Goal: Task Accomplishment & Management: Manage account settings

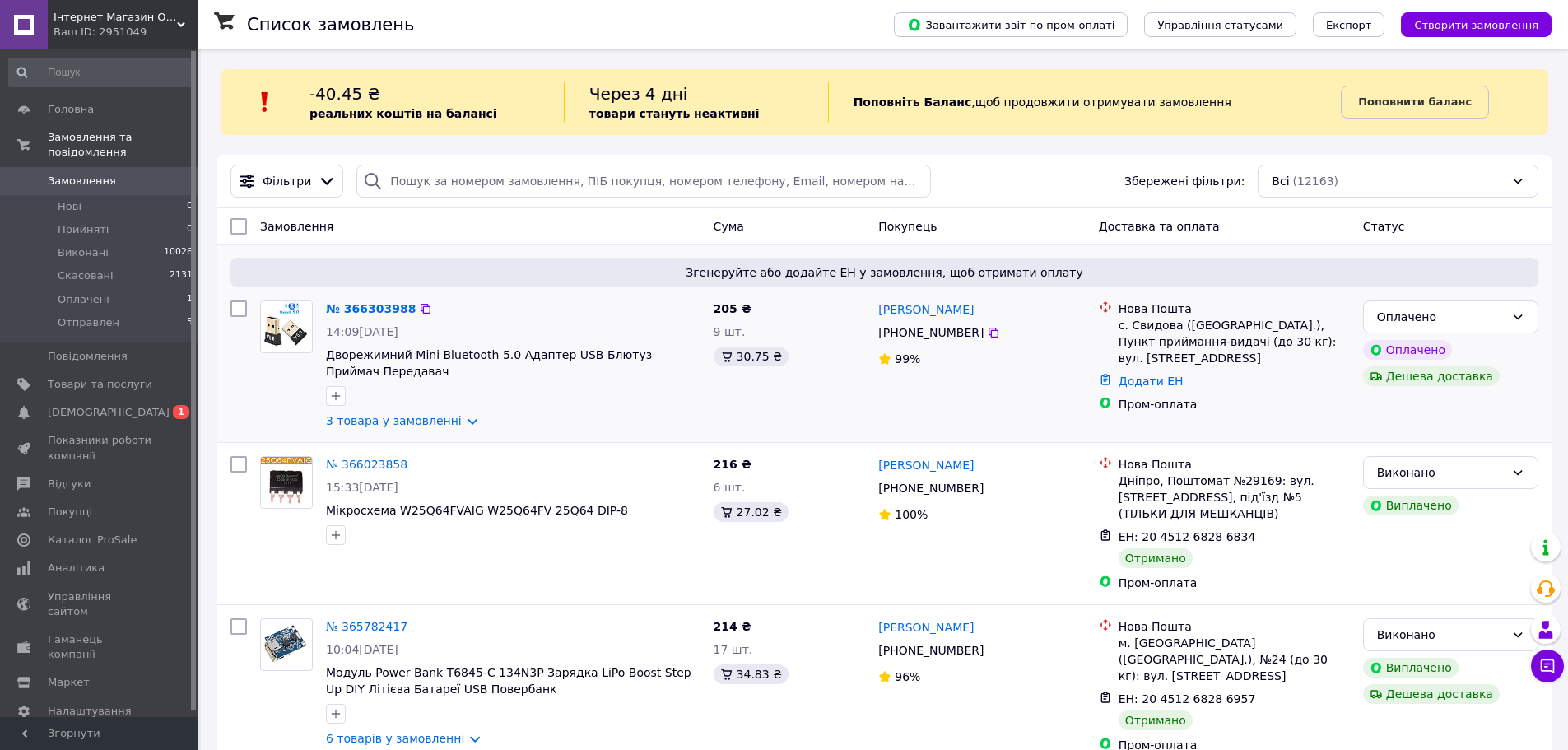
click at [356, 311] on link "№ 366303988" at bounding box center [370, 309] width 90 height 13
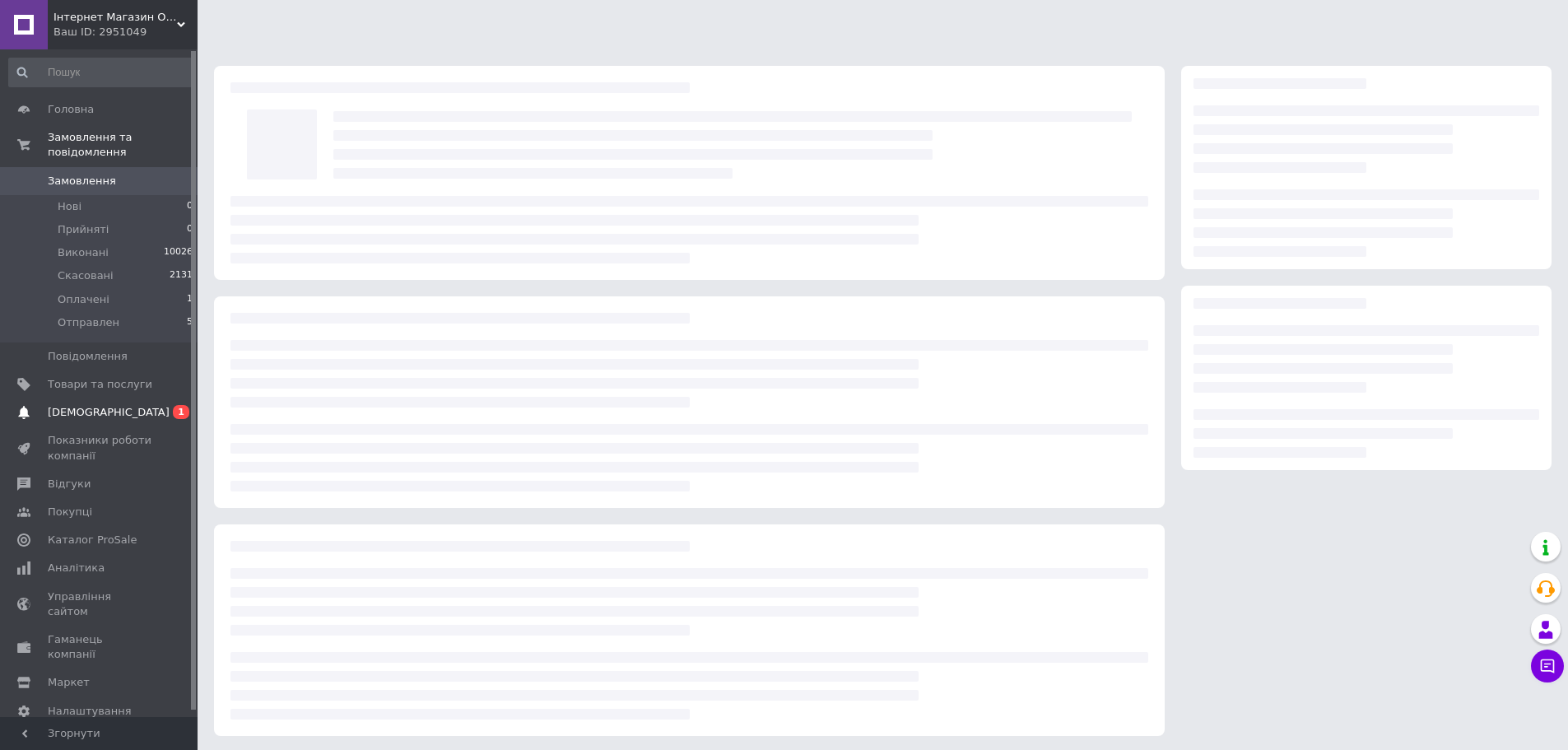
click at [157, 405] on span "0 1" at bounding box center [175, 412] width 45 height 15
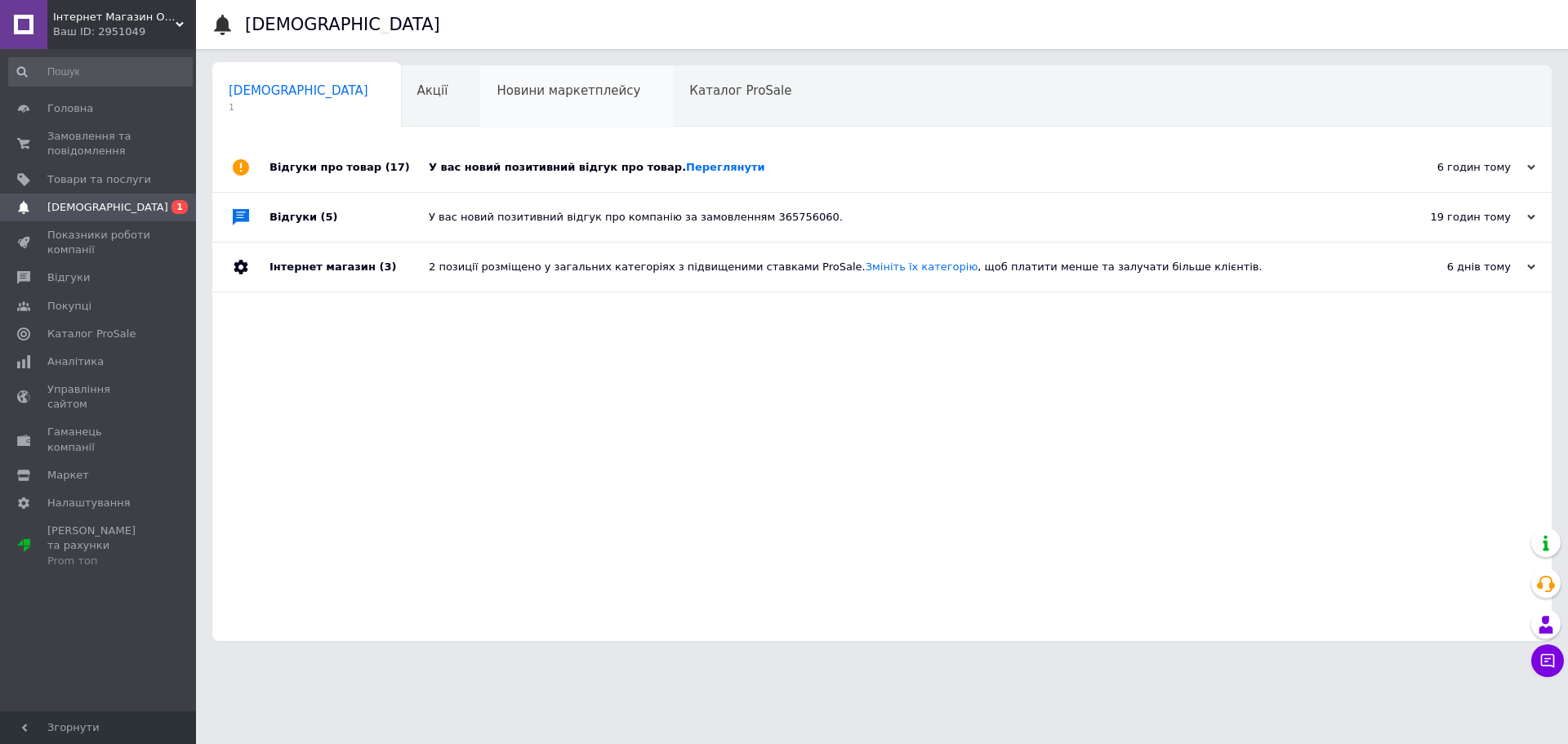
click at [494, 105] on div "Новини маркетплейсу 0" at bounding box center [577, 97] width 193 height 62
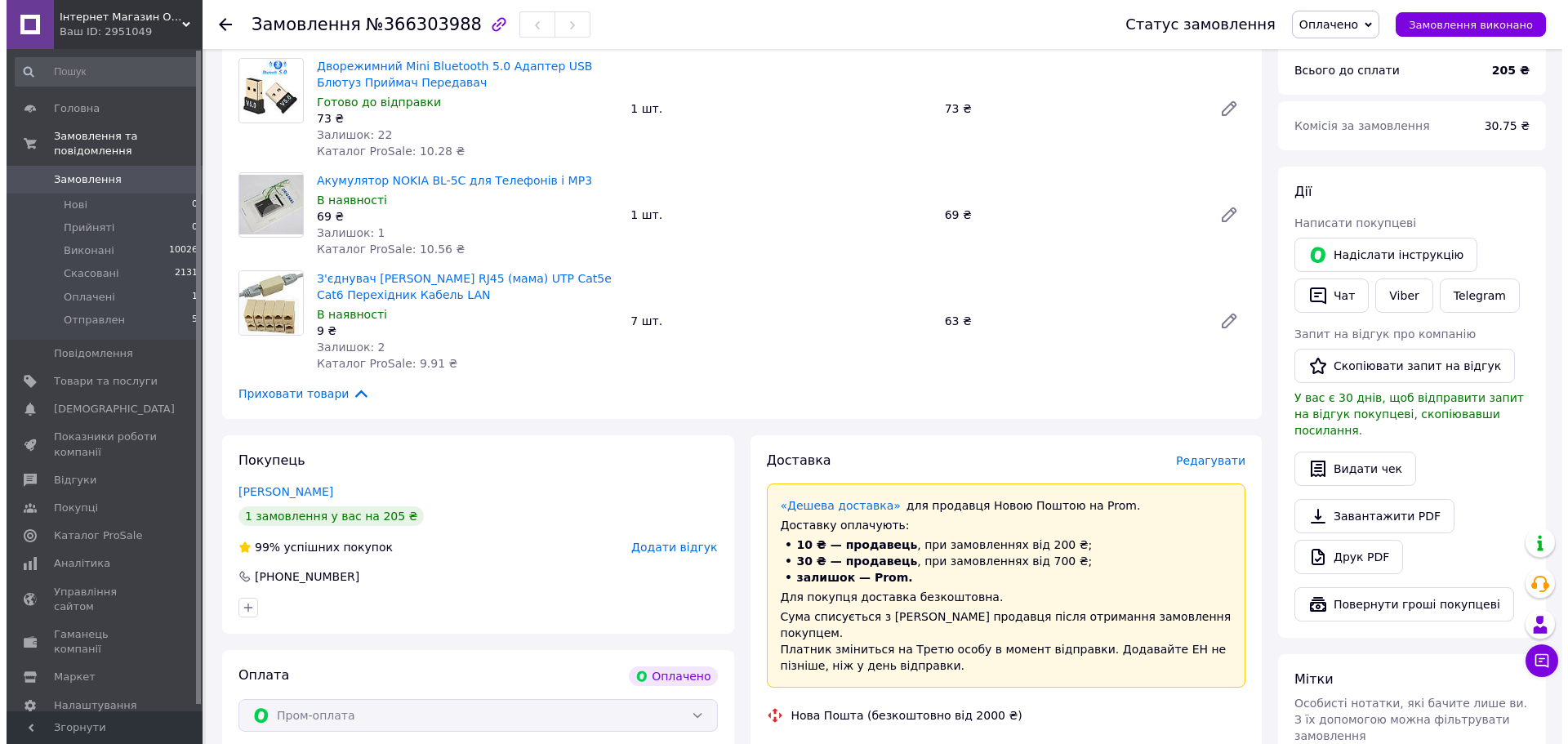
scroll to position [327, 0]
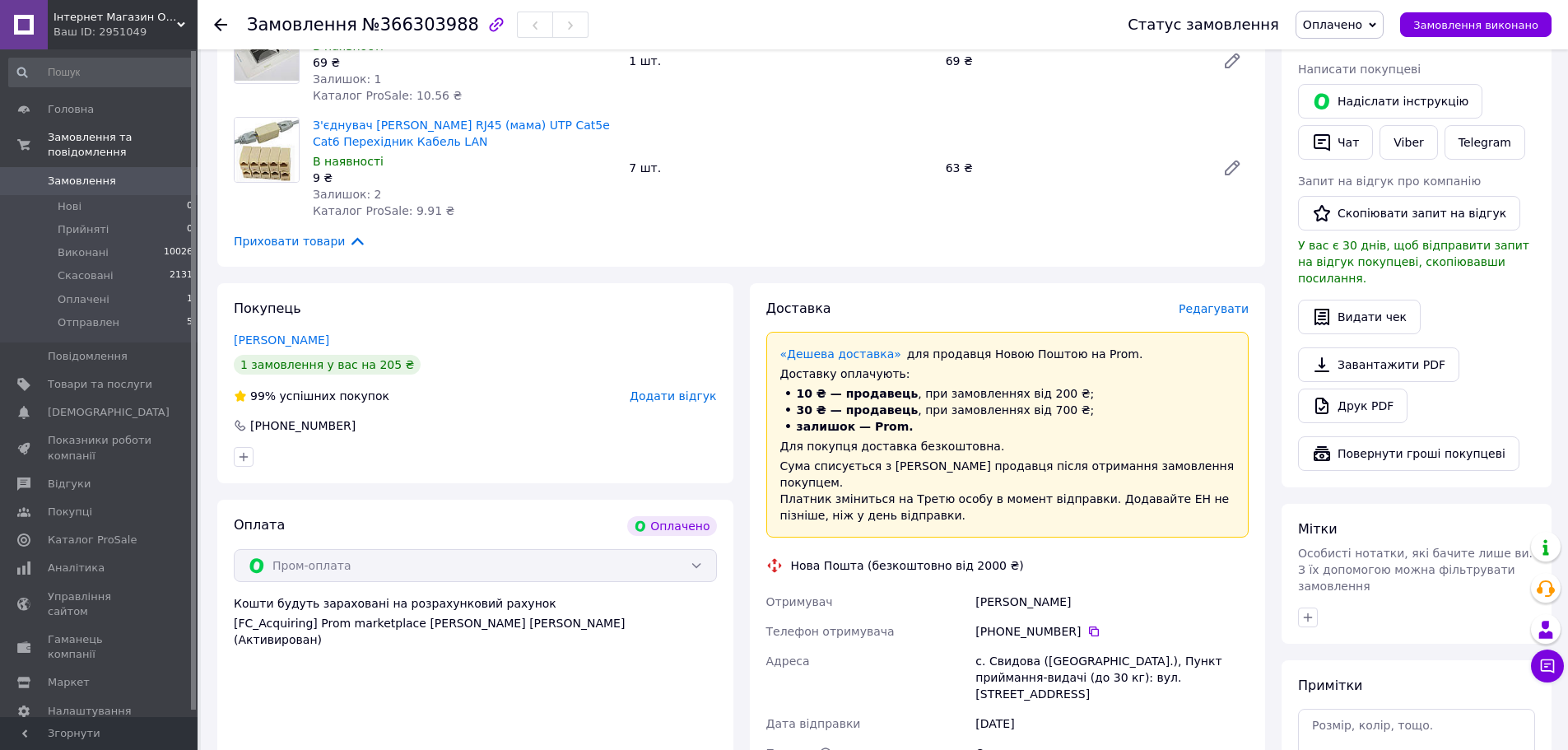
click at [1210, 314] on span "Редагувати" at bounding box center [1214, 309] width 70 height 13
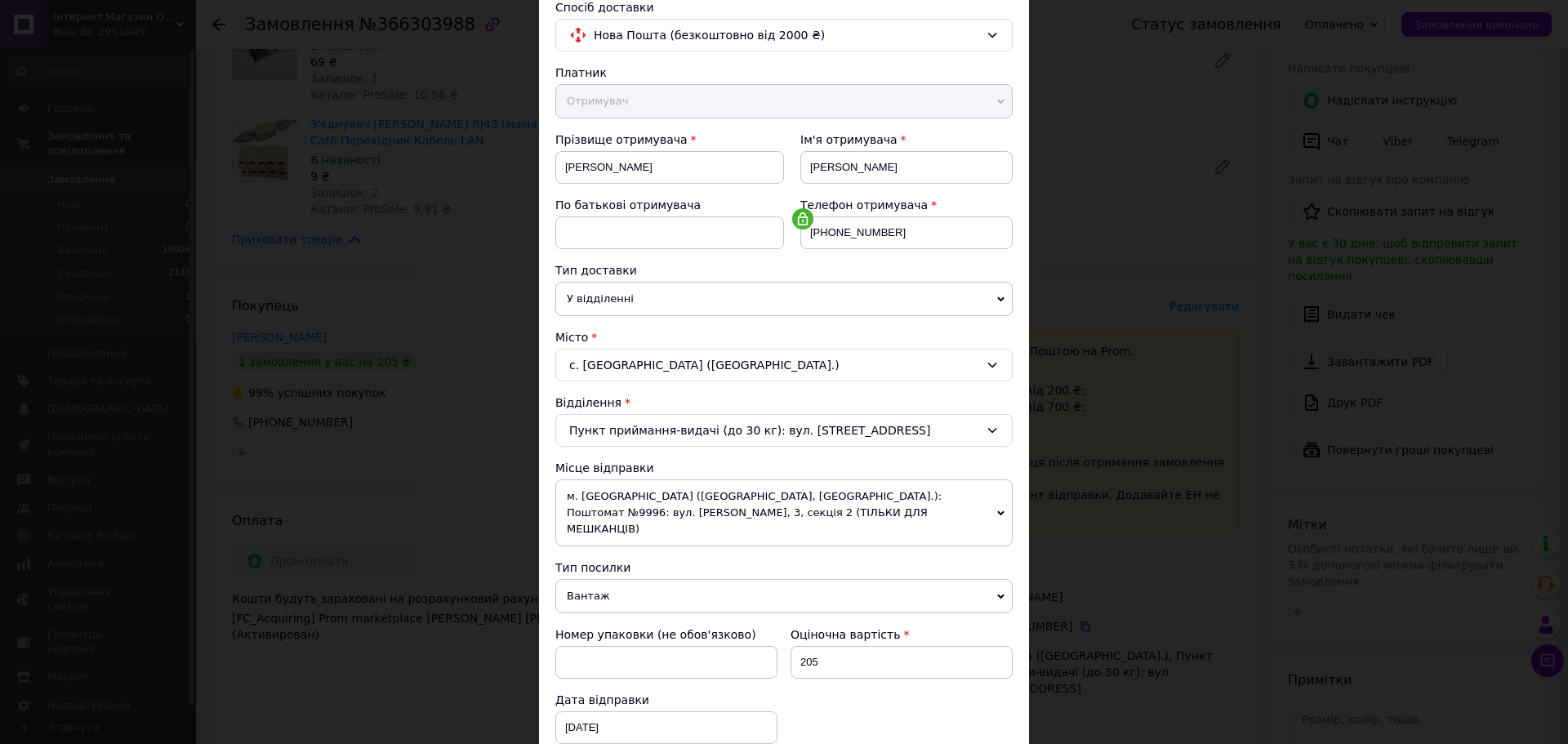
scroll to position [408, 0]
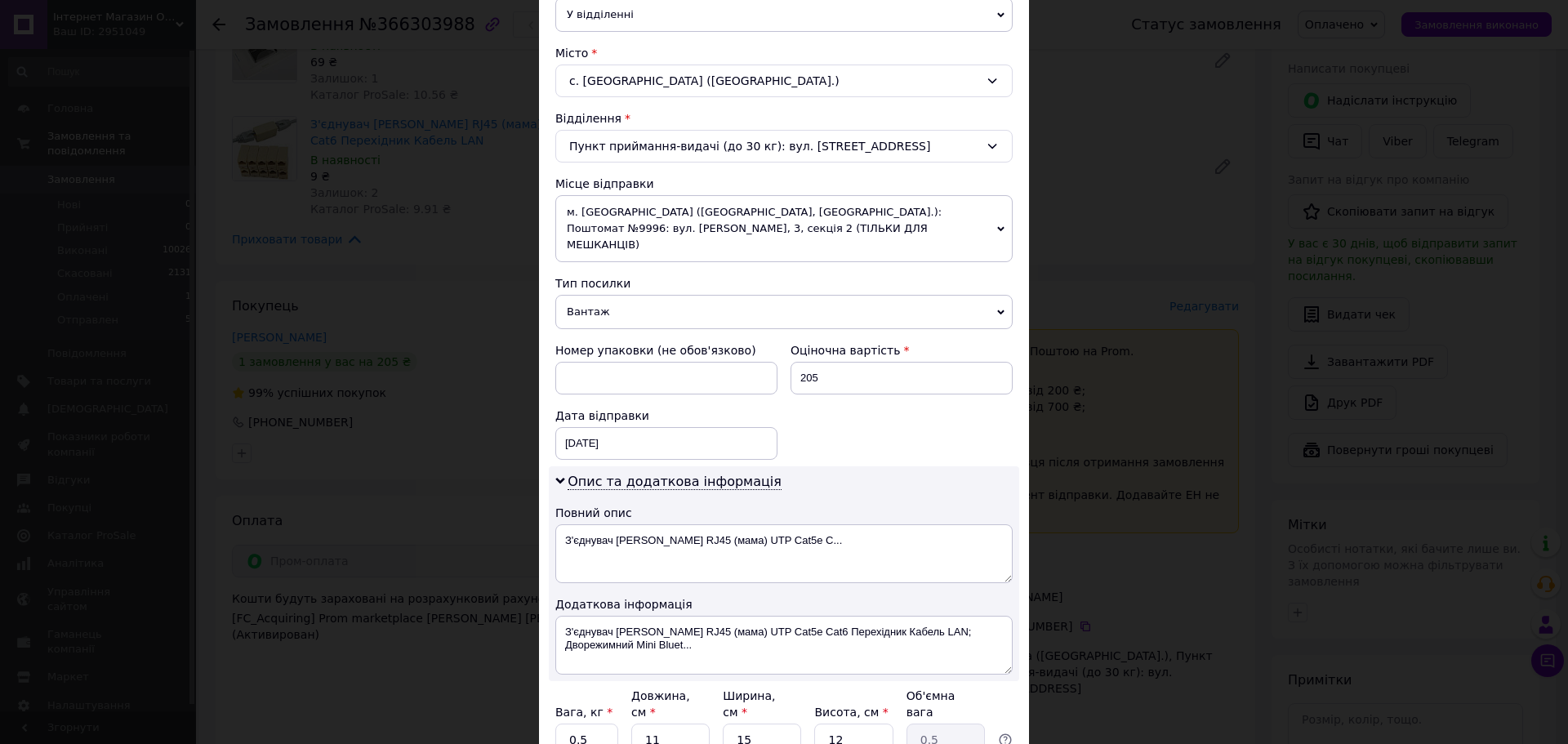
click at [753, 229] on span "м. [GEOGRAPHIC_DATA] ([GEOGRAPHIC_DATA], [GEOGRAPHIC_DATA].): Поштомат №9996: в…" at bounding box center [784, 229] width 457 height 67
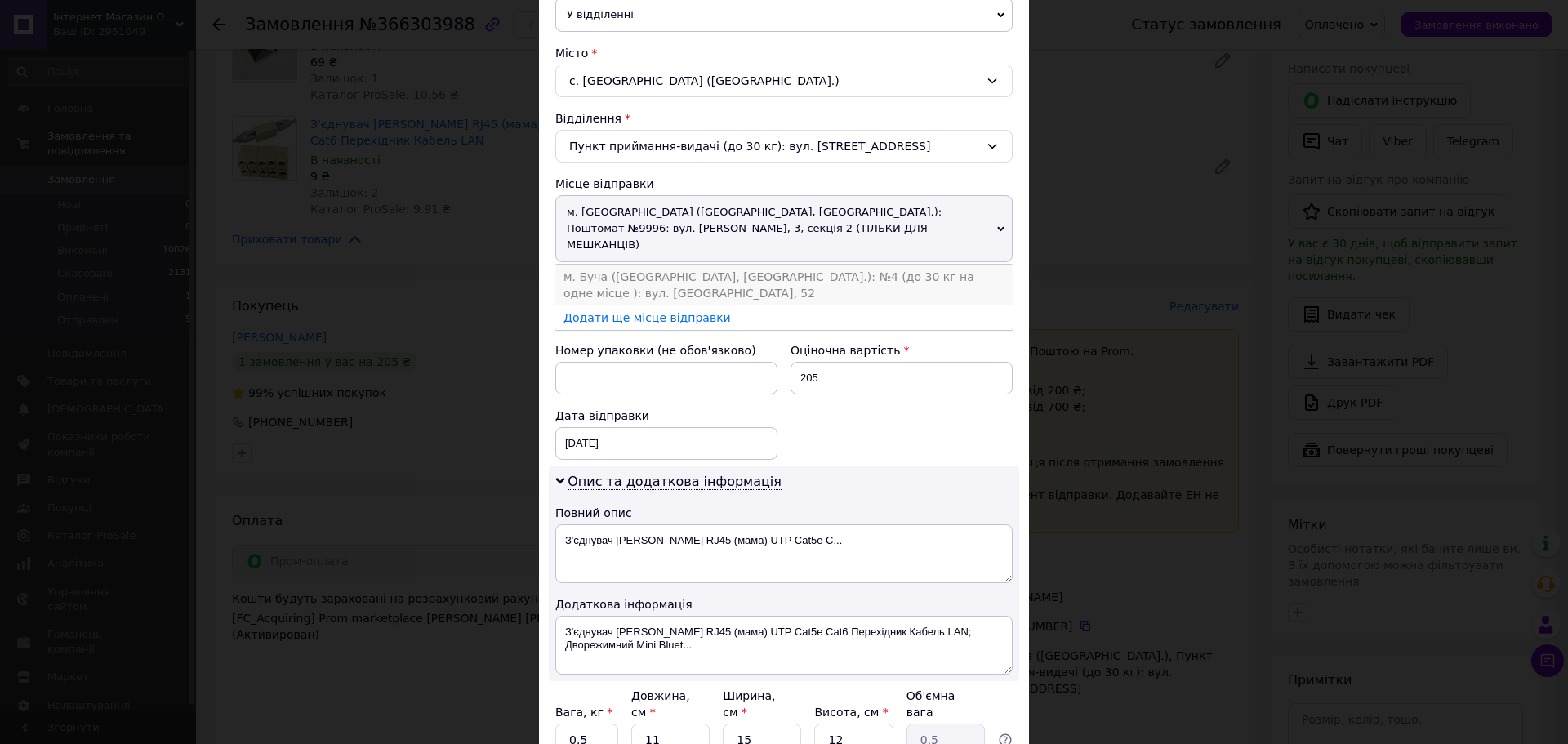
click at [768, 264] on li "м. Буча ([GEOGRAPHIC_DATA], [GEOGRAPHIC_DATA].): №4 (до 30 кг на одне місце ): …" at bounding box center [784, 284] width 457 height 41
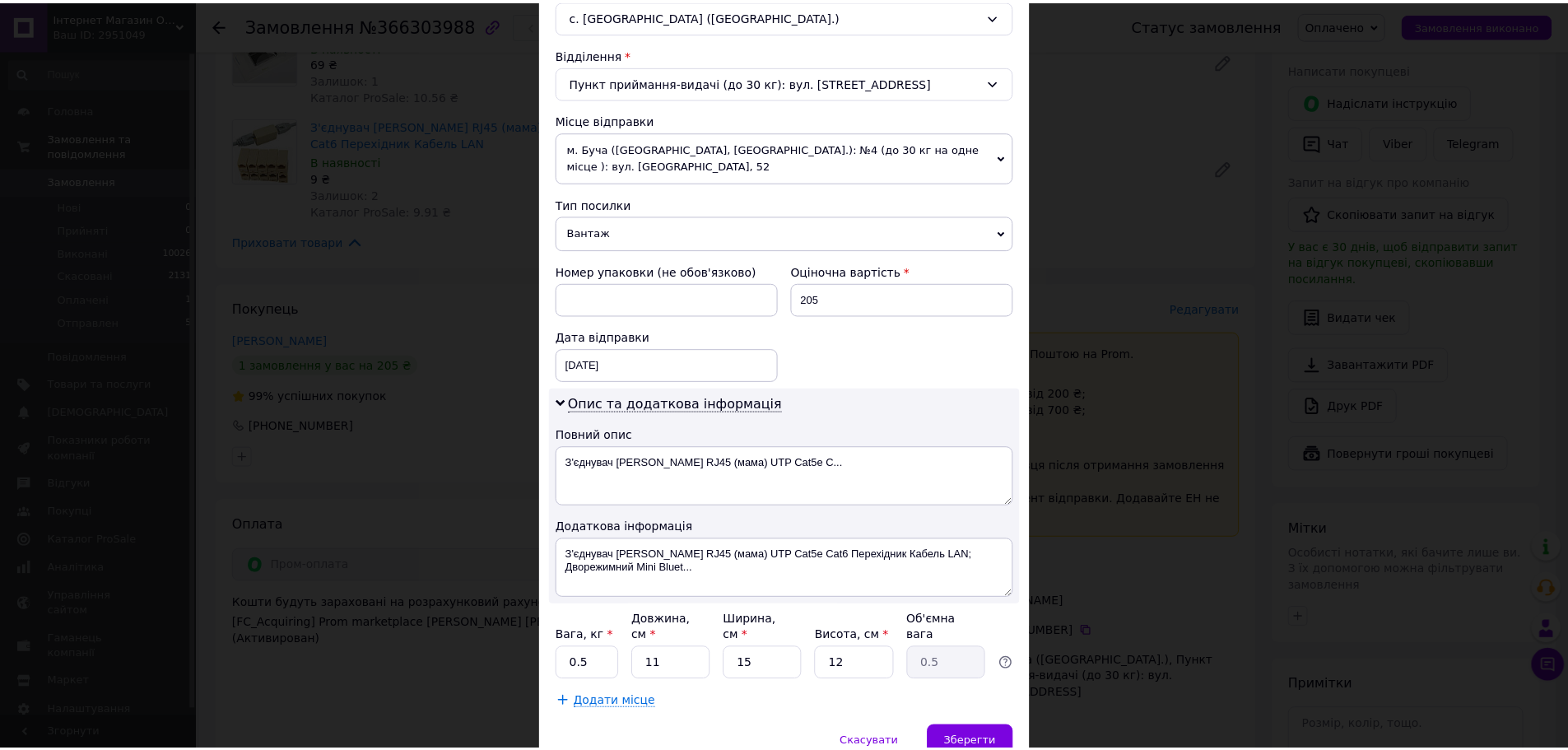
scroll to position [545, 0]
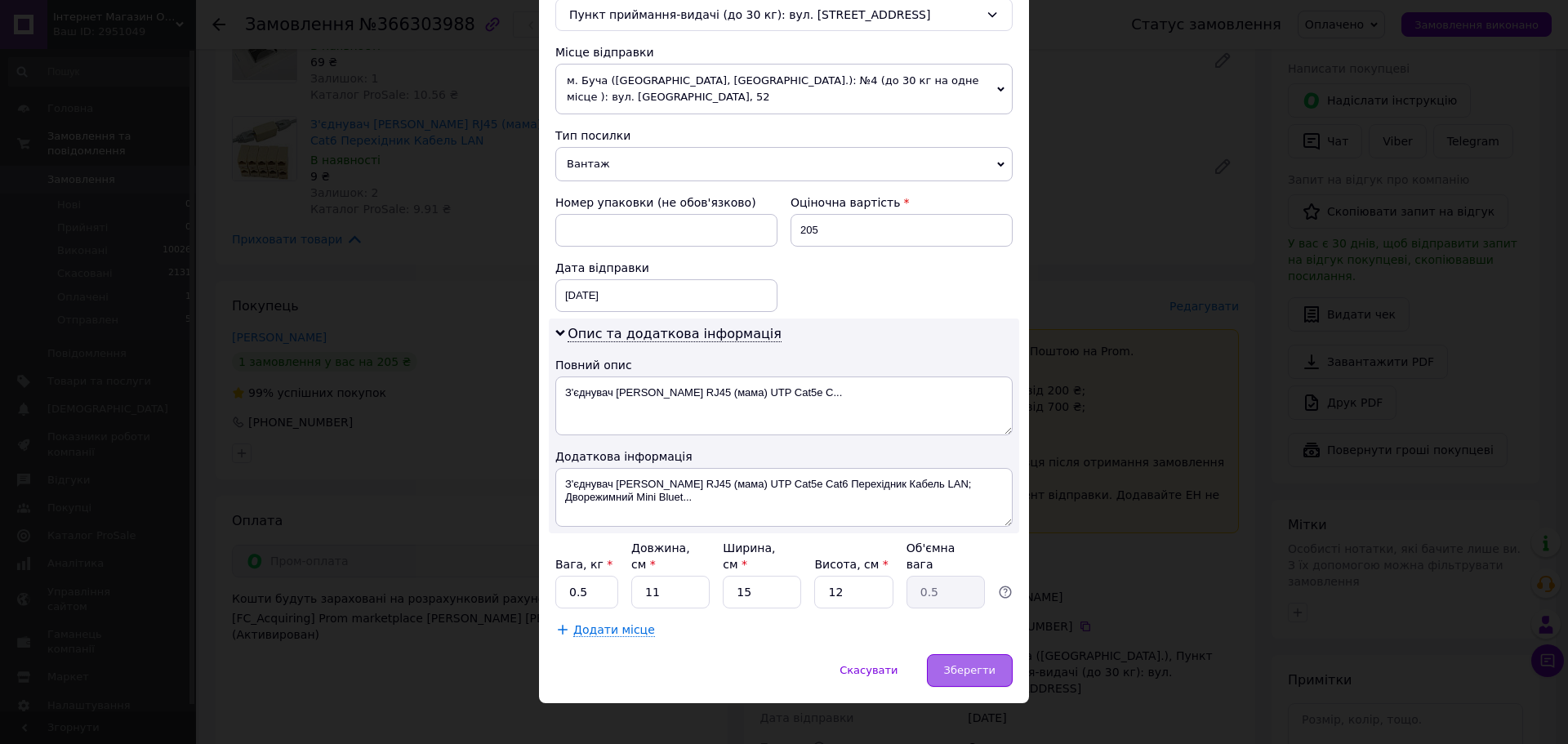
click at [961, 665] on div "Зберегти" at bounding box center [969, 670] width 86 height 32
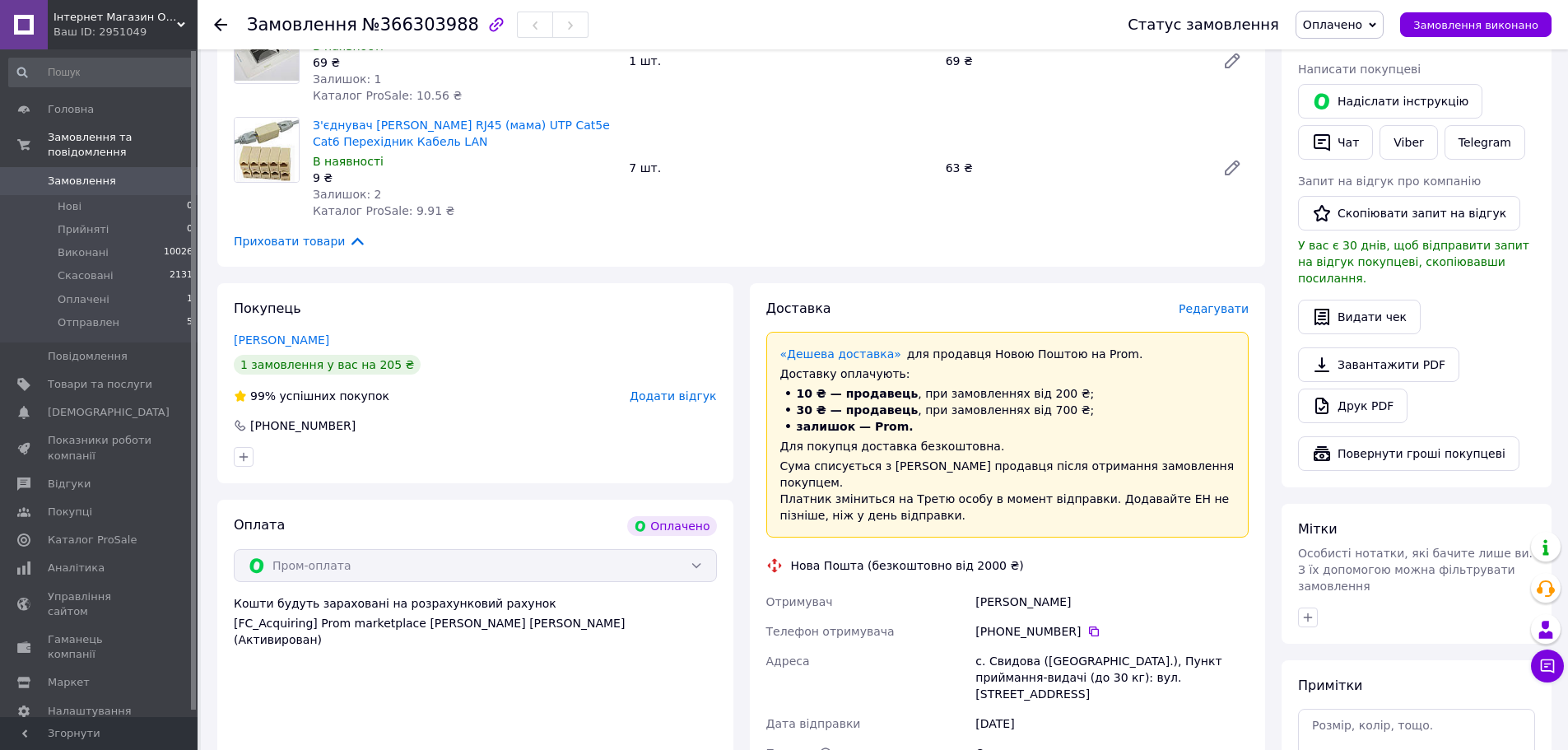
click at [875, 102] on div "Акумулятор NOKIA BL-5C для Телефонів і MP3 В наявності 69 ₴ Залишок: 1 Каталог …" at bounding box center [781, 61] width 949 height 92
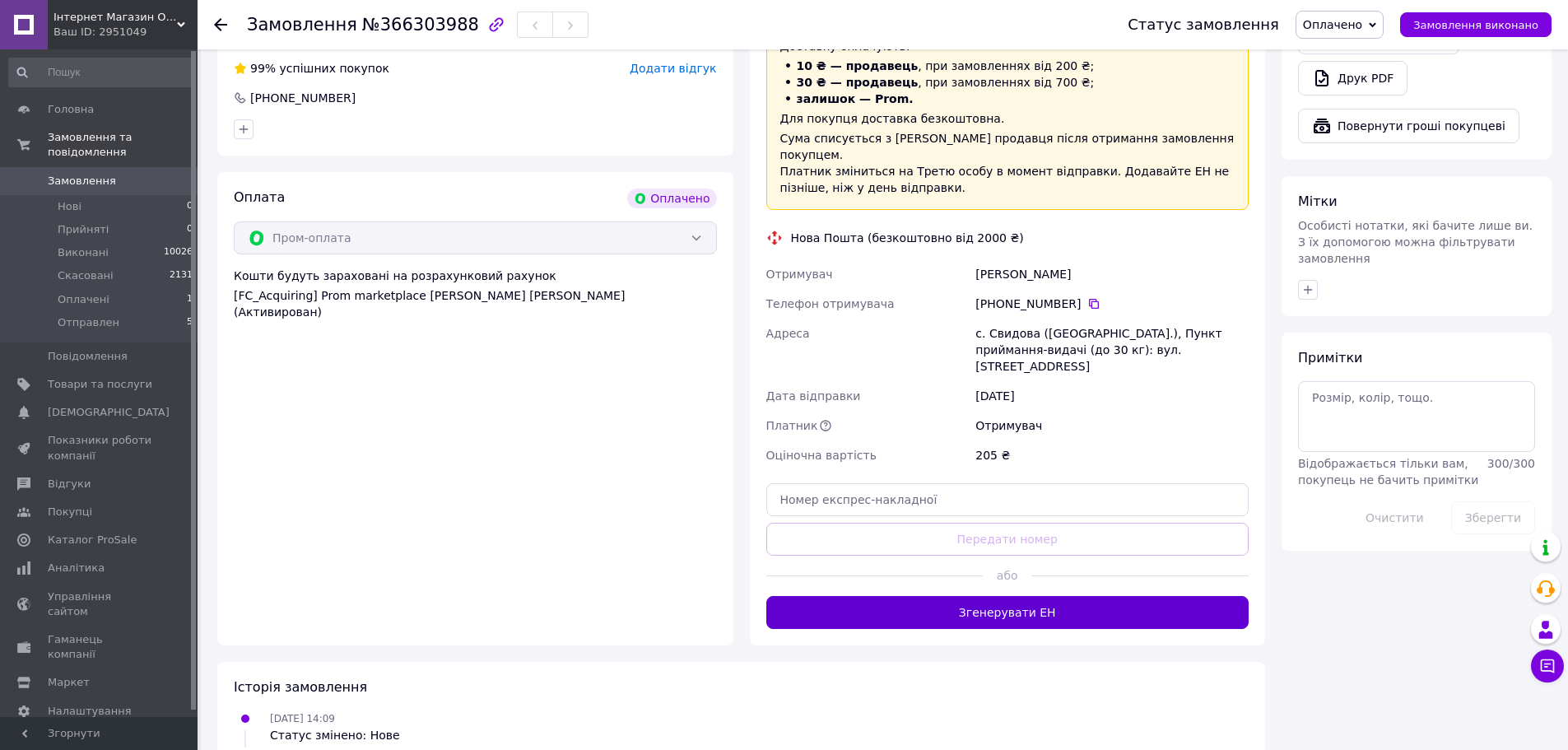
scroll to position [659, 0]
click at [859, 594] on button "Згенерувати ЕН" at bounding box center [1008, 610] width 483 height 33
